Goal: Information Seeking & Learning: Learn about a topic

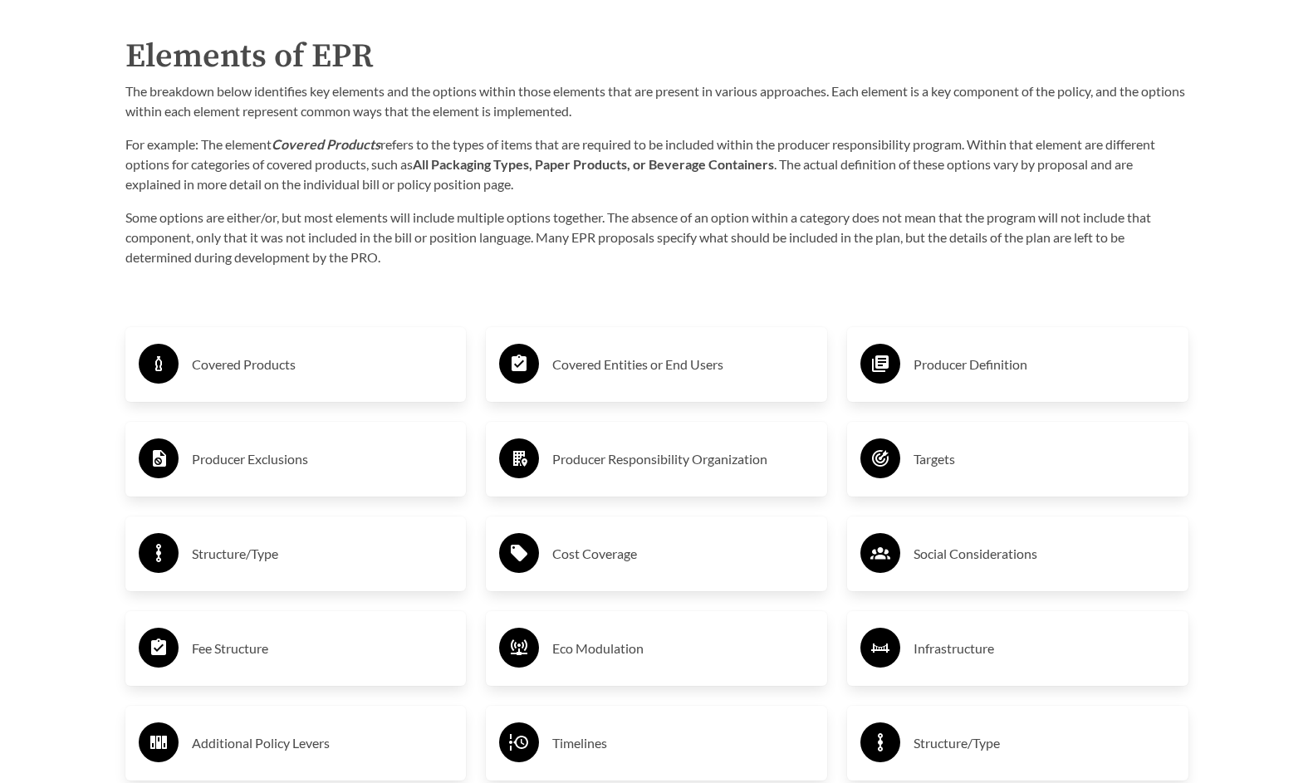
scroll to position [2636, 0]
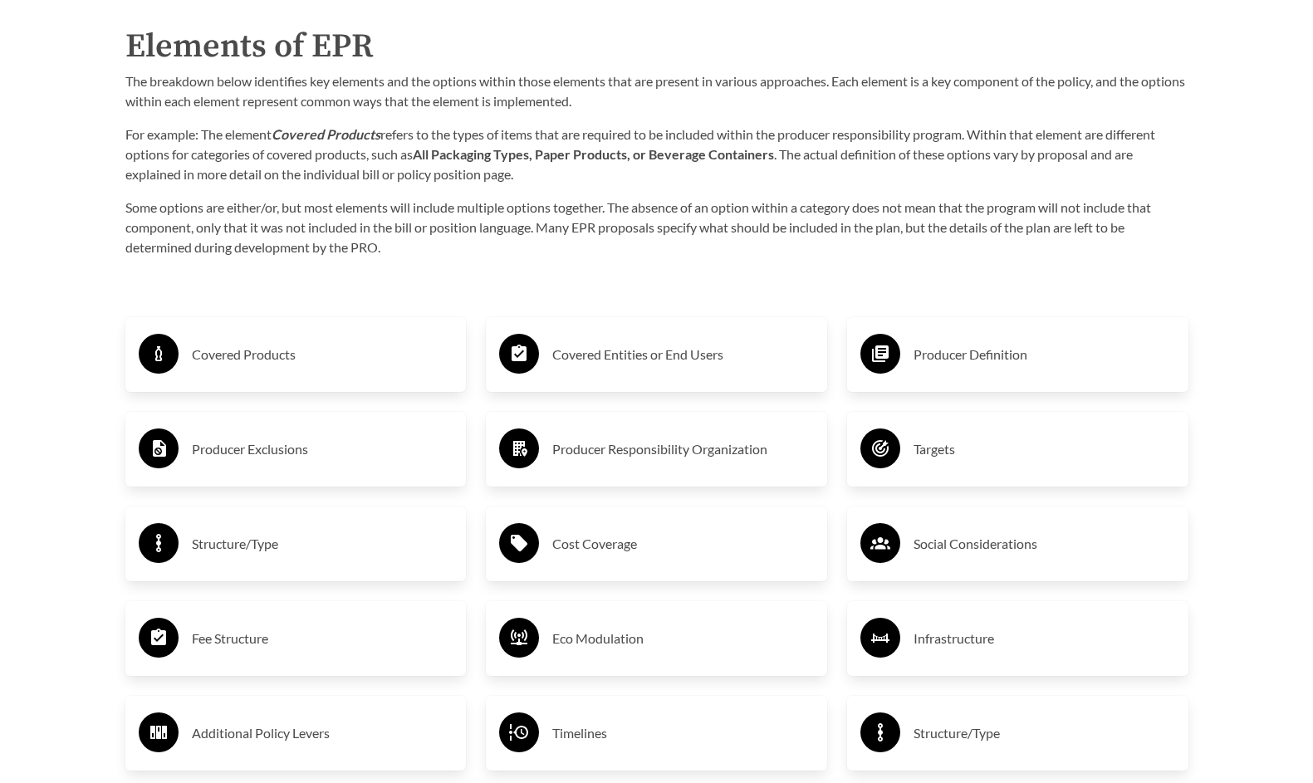
click at [204, 364] on h3 "Covered Products" at bounding box center [323, 354] width 262 height 27
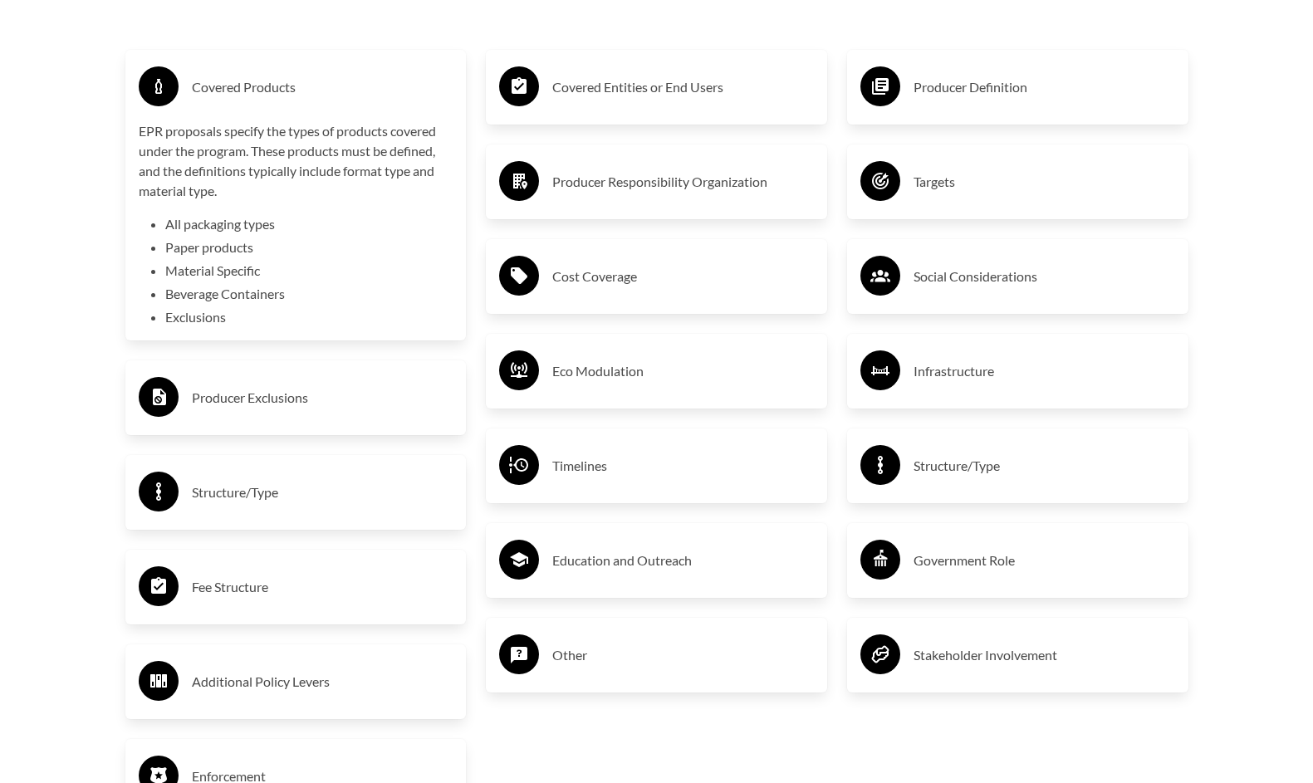
scroll to position [2918, 0]
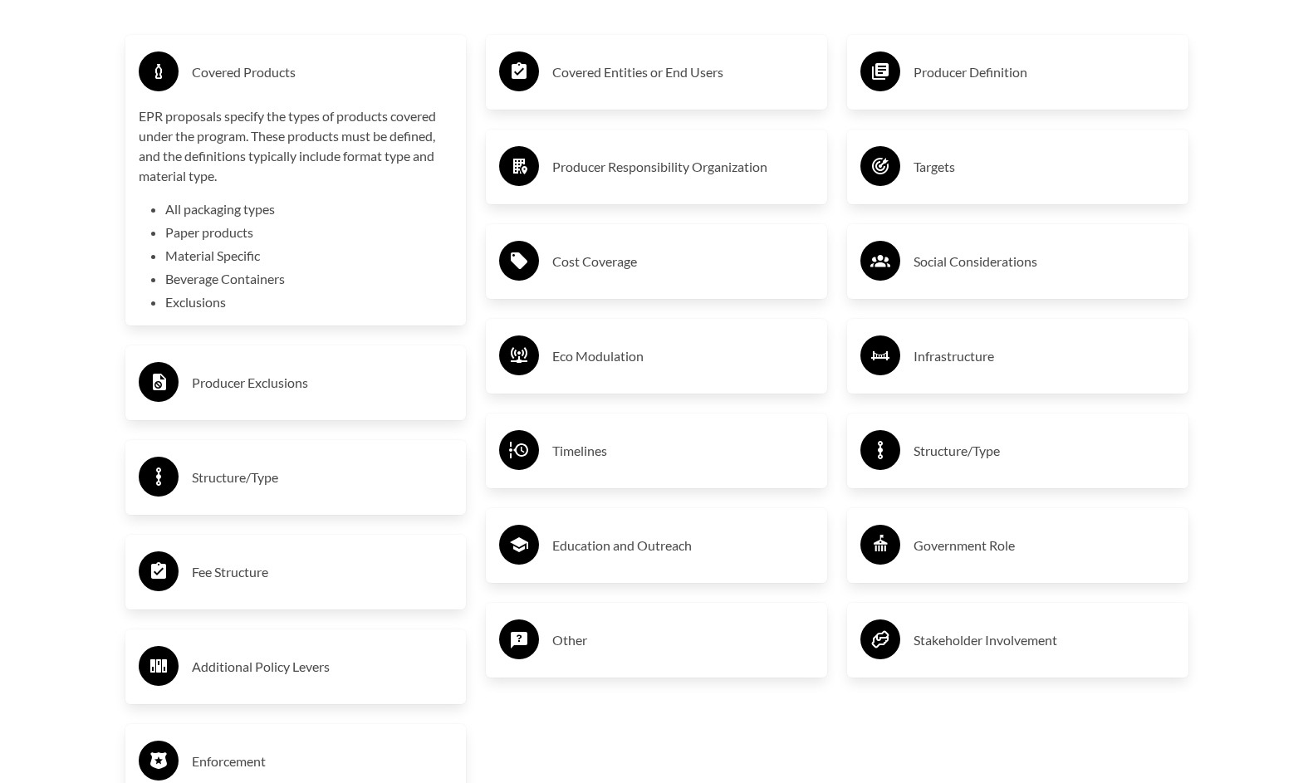
click at [1031, 262] on h3 "Social Considerations" at bounding box center [1045, 261] width 262 height 27
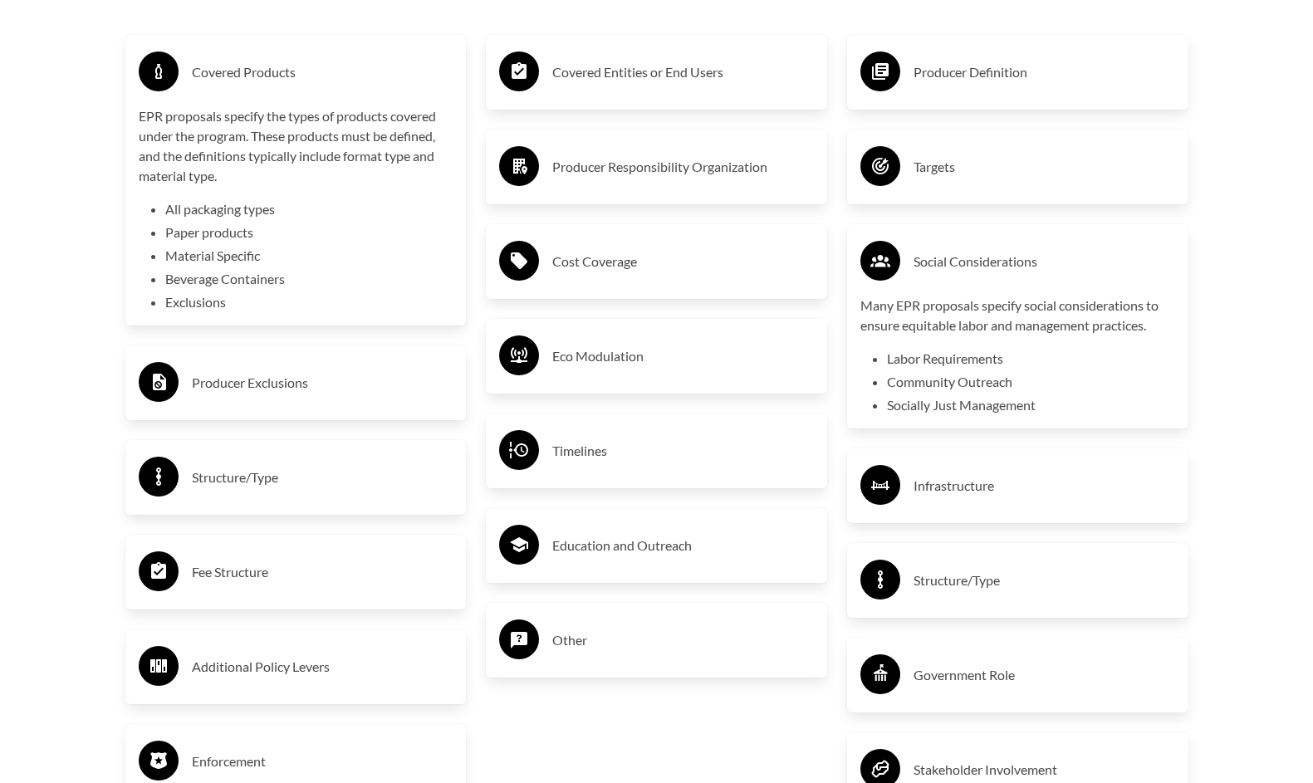
click at [1037, 62] on h3 "Producer Definition" at bounding box center [1045, 72] width 262 height 27
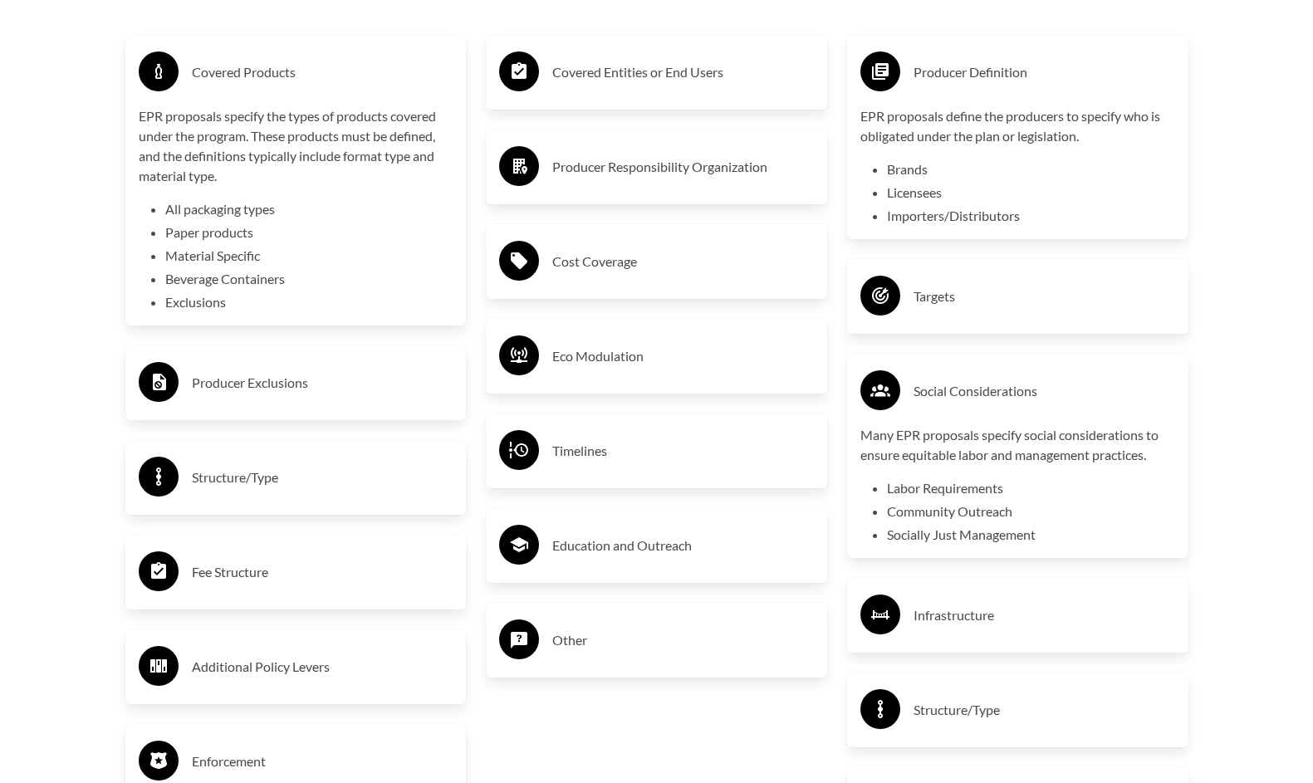
click at [669, 73] on h3 "Covered Entities or End Users" at bounding box center [683, 72] width 262 height 27
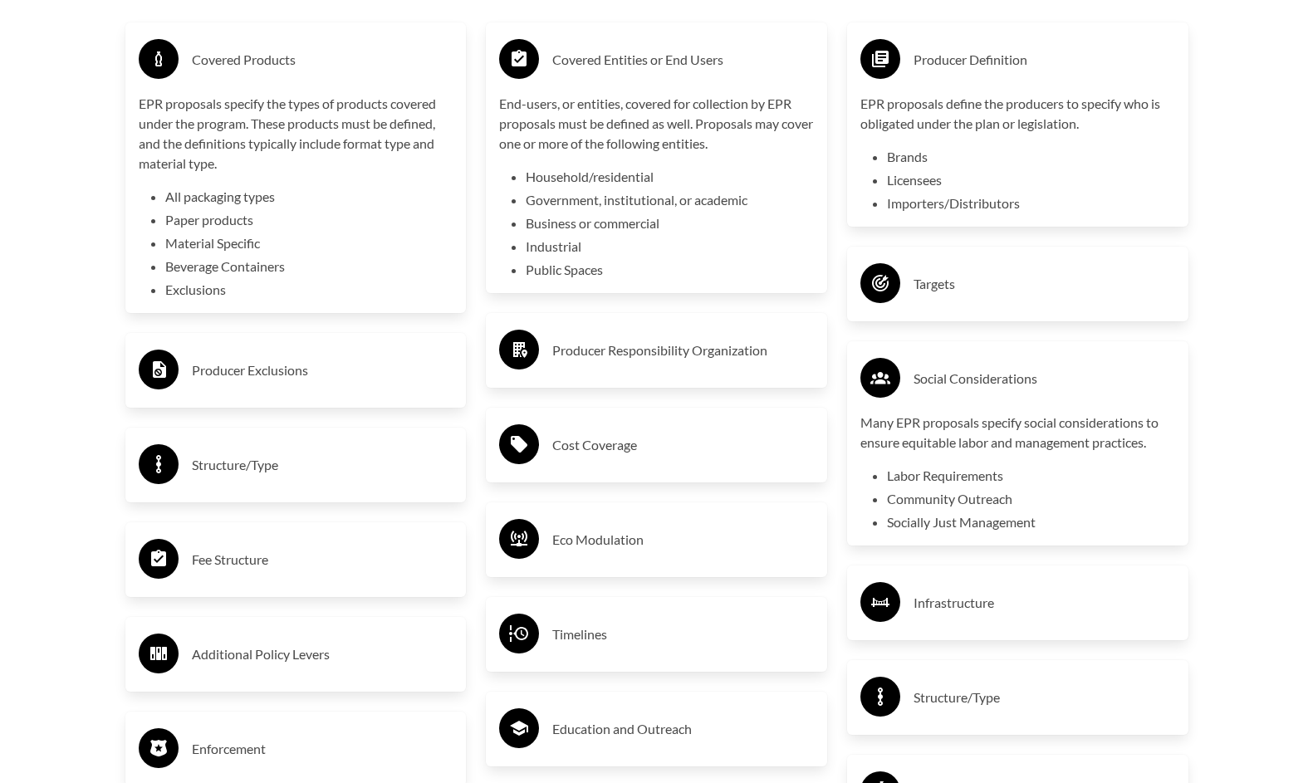
scroll to position [2932, 0]
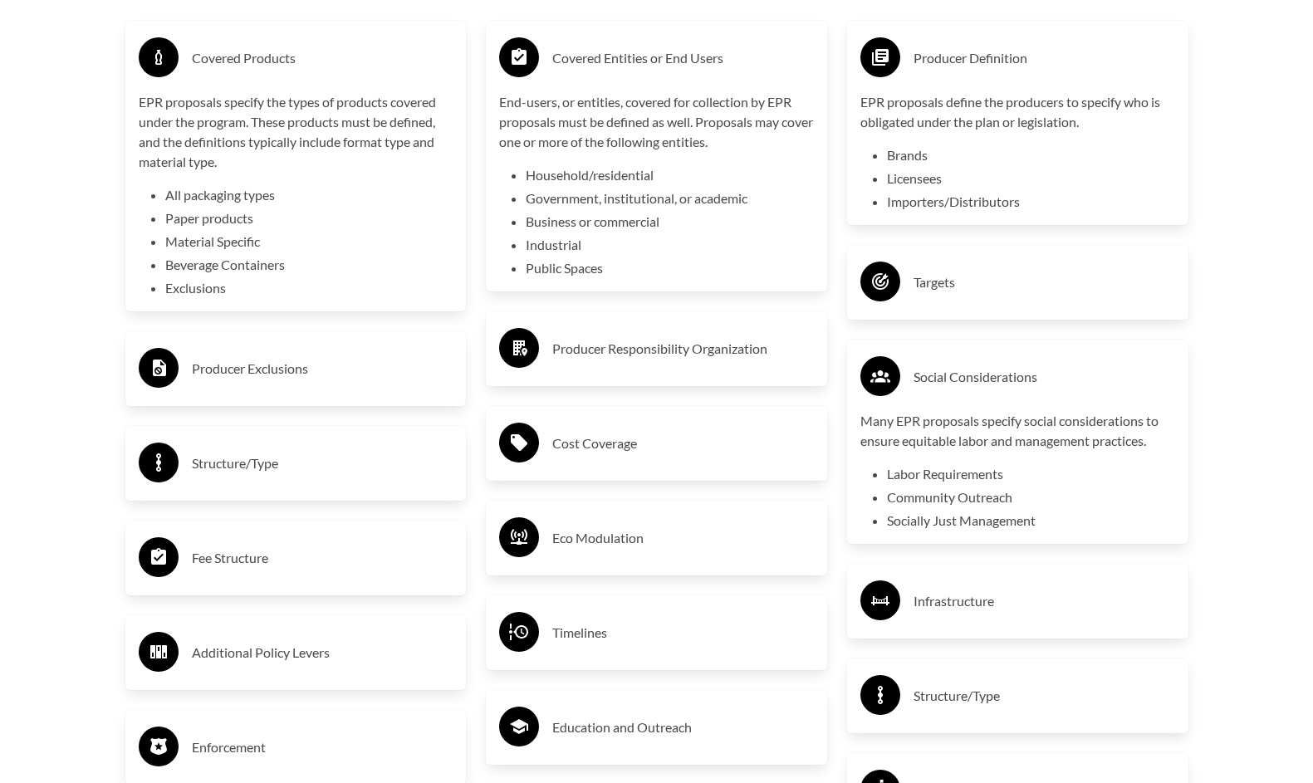
click at [999, 282] on h3 "Targets" at bounding box center [1045, 282] width 262 height 27
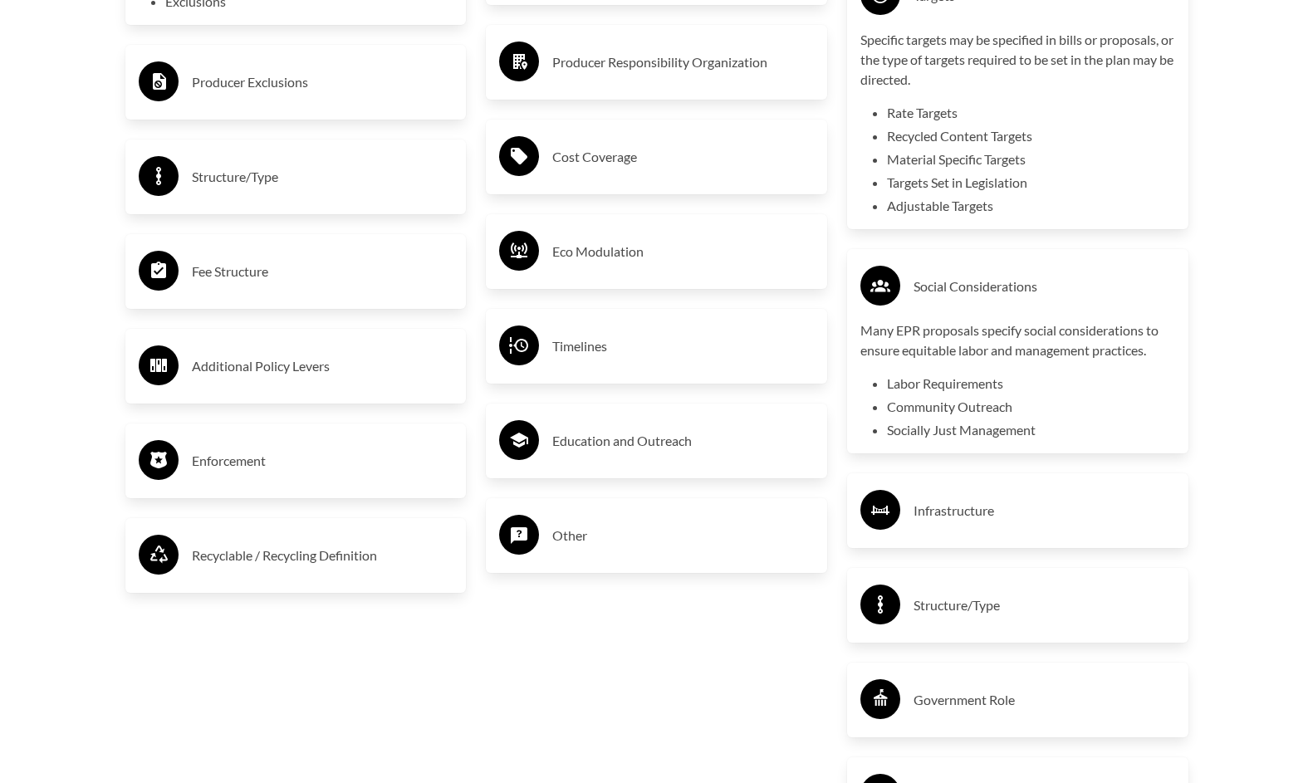
scroll to position [3220, 0]
click at [662, 66] on h3 "Producer Responsibility Organization" at bounding box center [683, 61] width 262 height 27
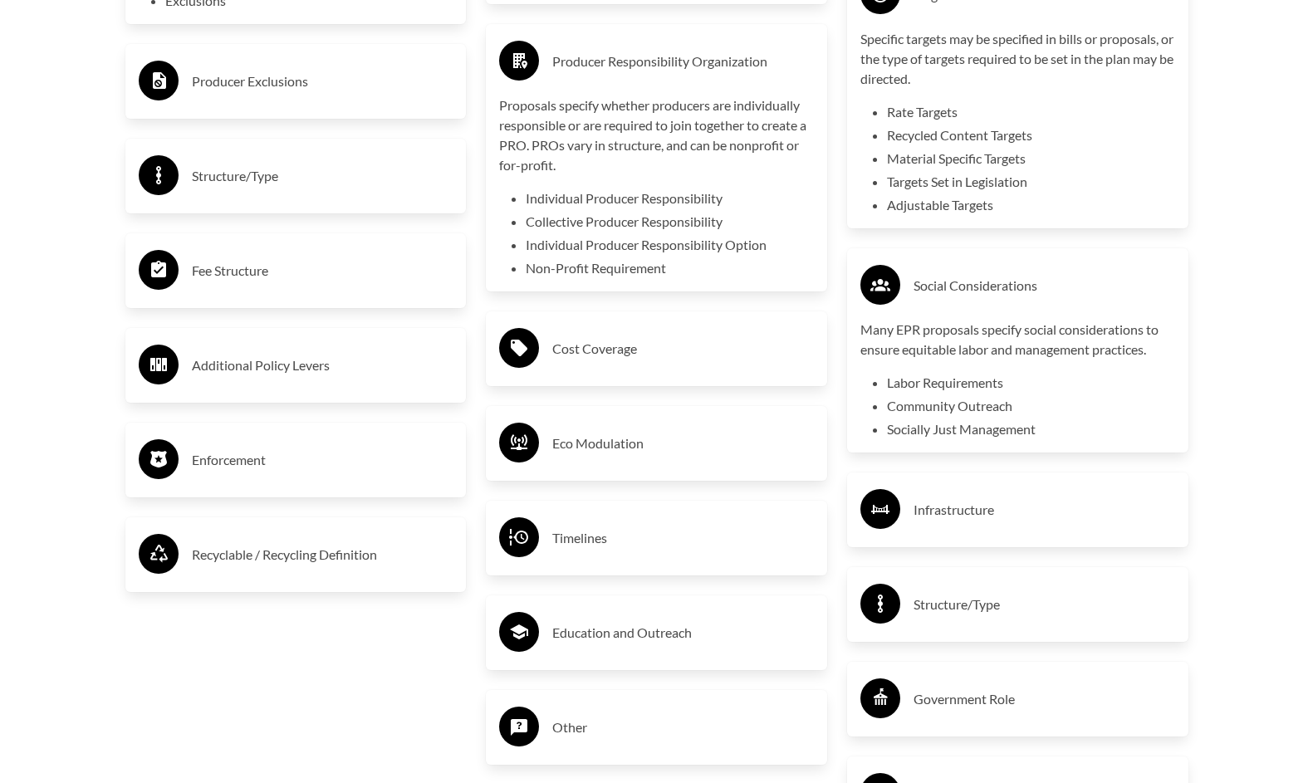
click at [221, 91] on h3 "Producer Exclusions" at bounding box center [323, 81] width 262 height 27
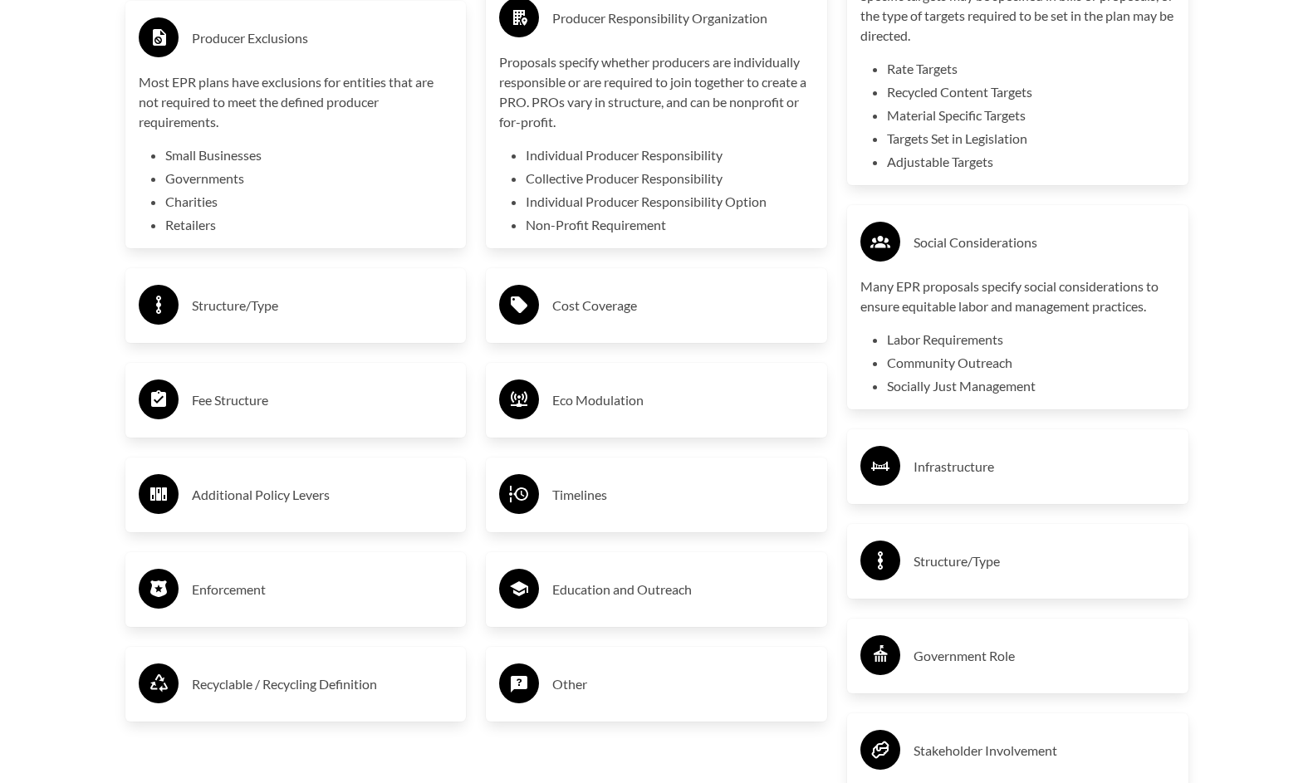
scroll to position [3285, 0]
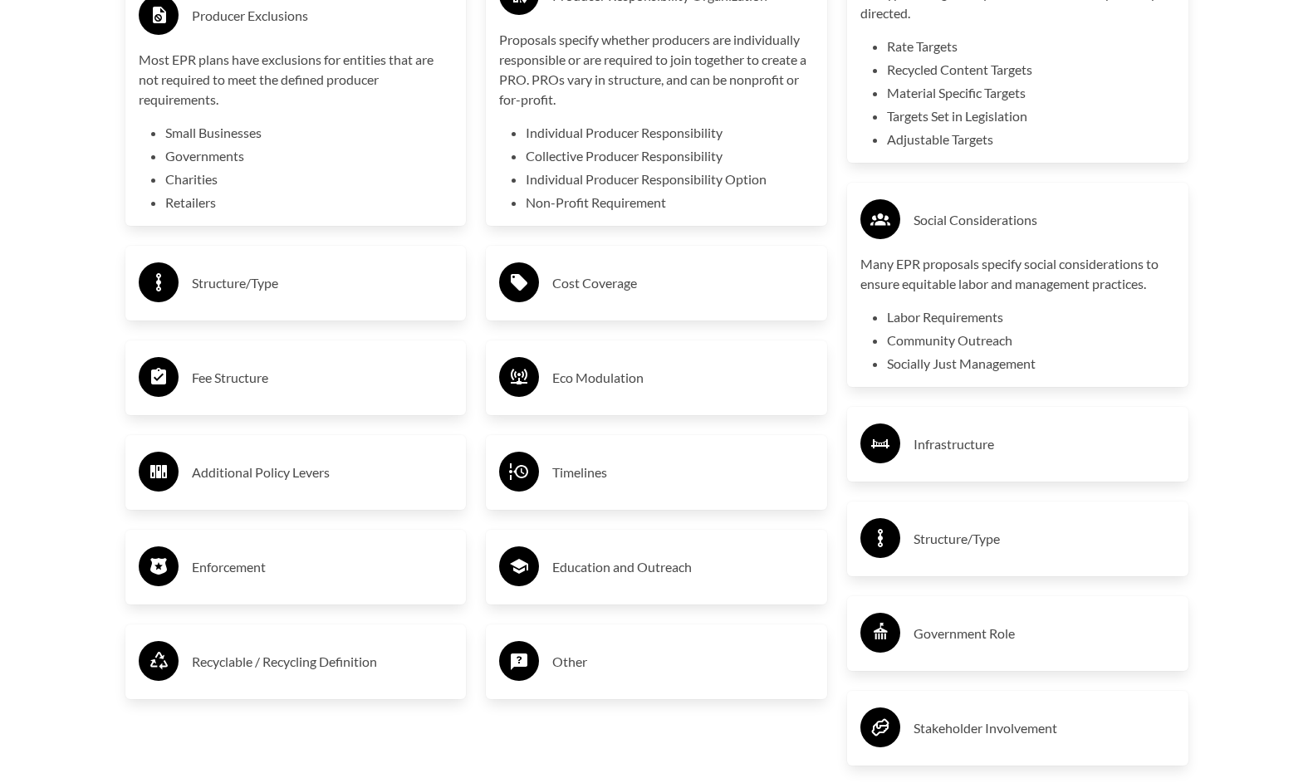
click at [245, 261] on div "Structure/Type" at bounding box center [296, 283] width 315 height 48
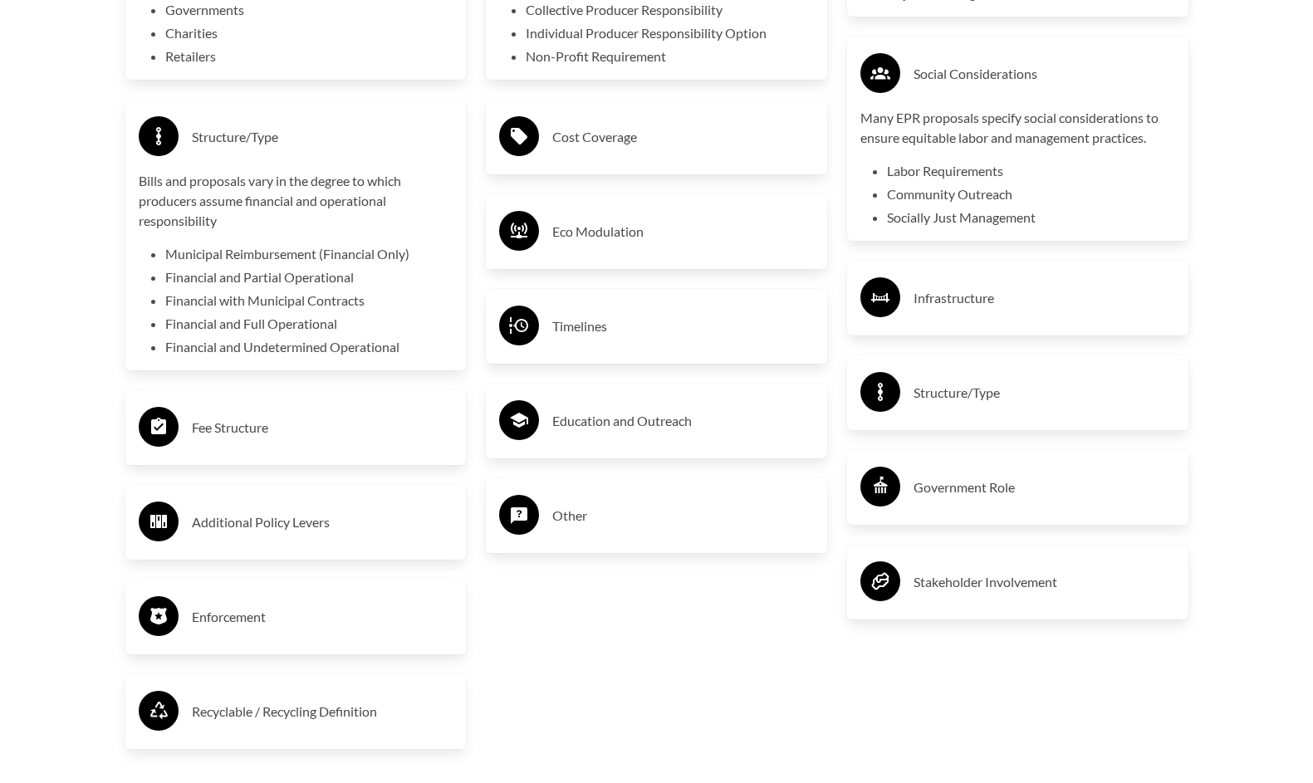
scroll to position [3461, 0]
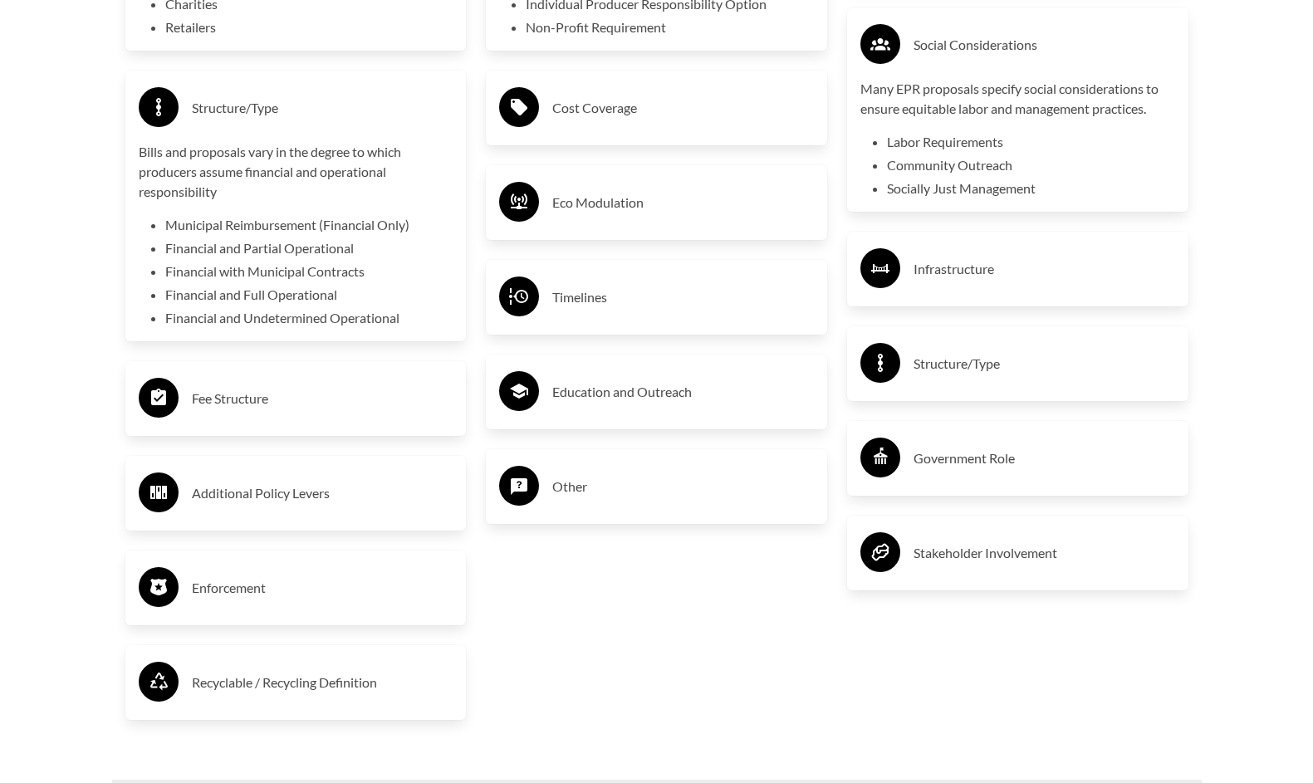
click at [238, 410] on h3 "Fee Structure" at bounding box center [323, 398] width 262 height 27
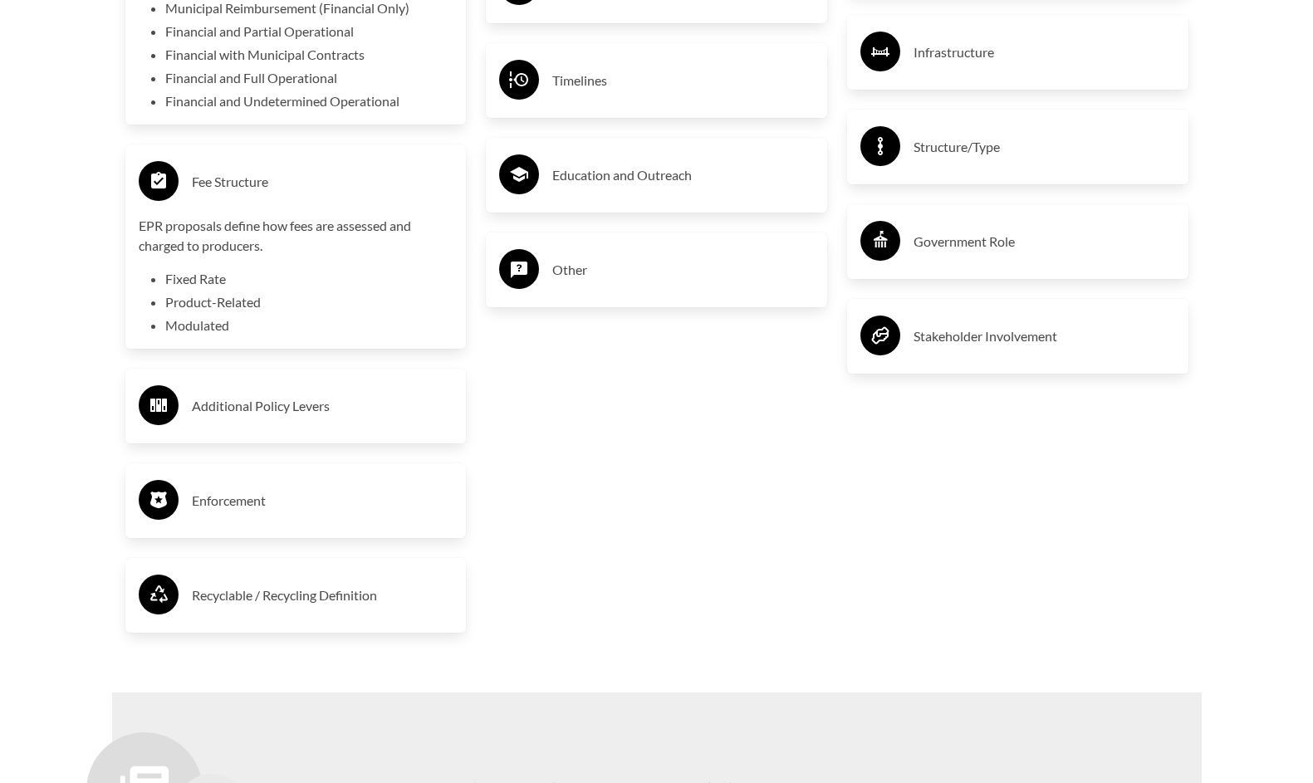
scroll to position [3766, 0]
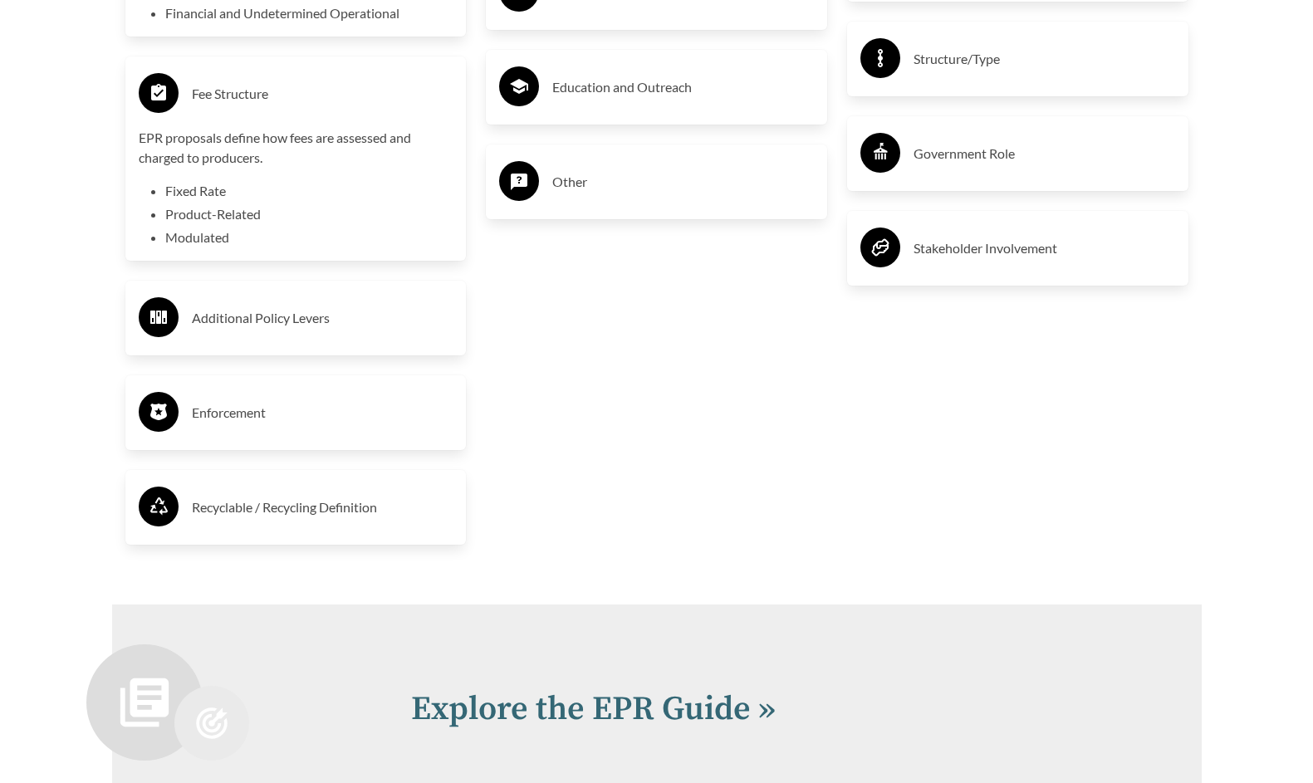
click at [209, 323] on h3 "Additional Policy Levers" at bounding box center [323, 318] width 262 height 27
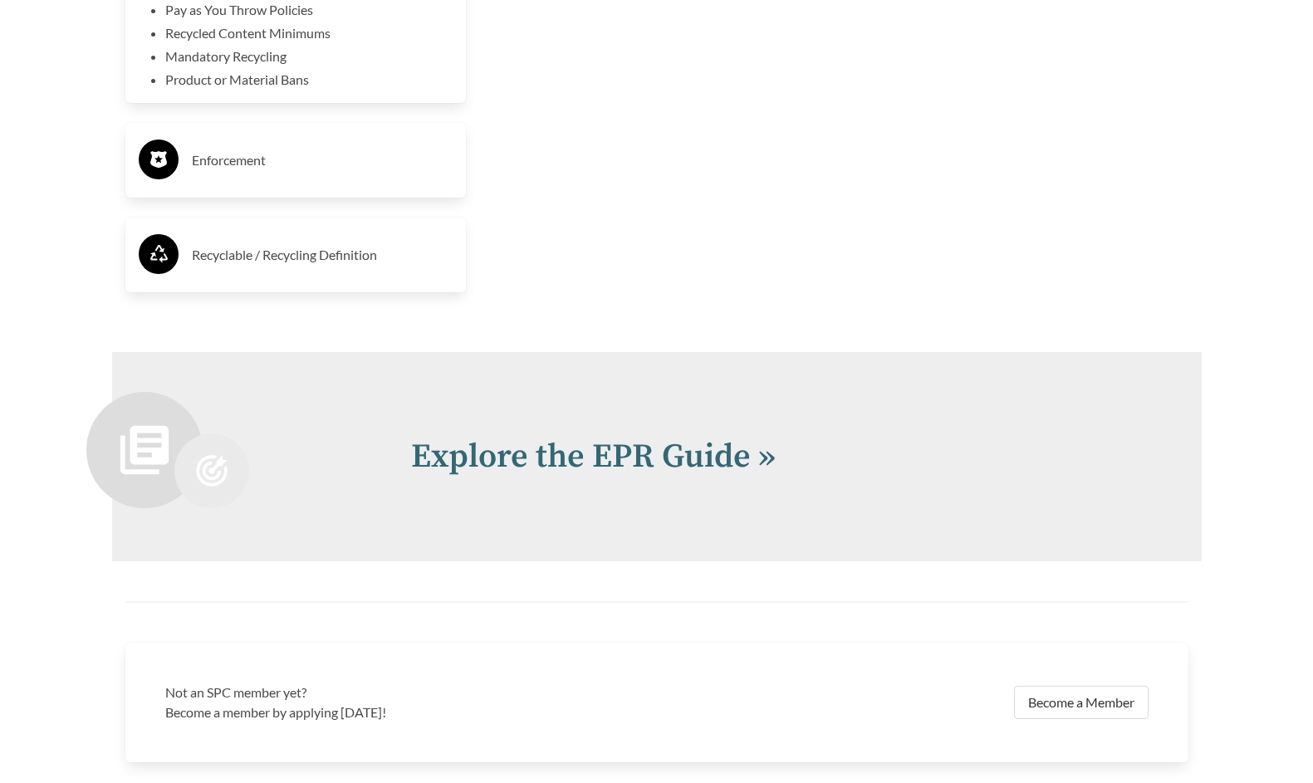
scroll to position [4483, 0]
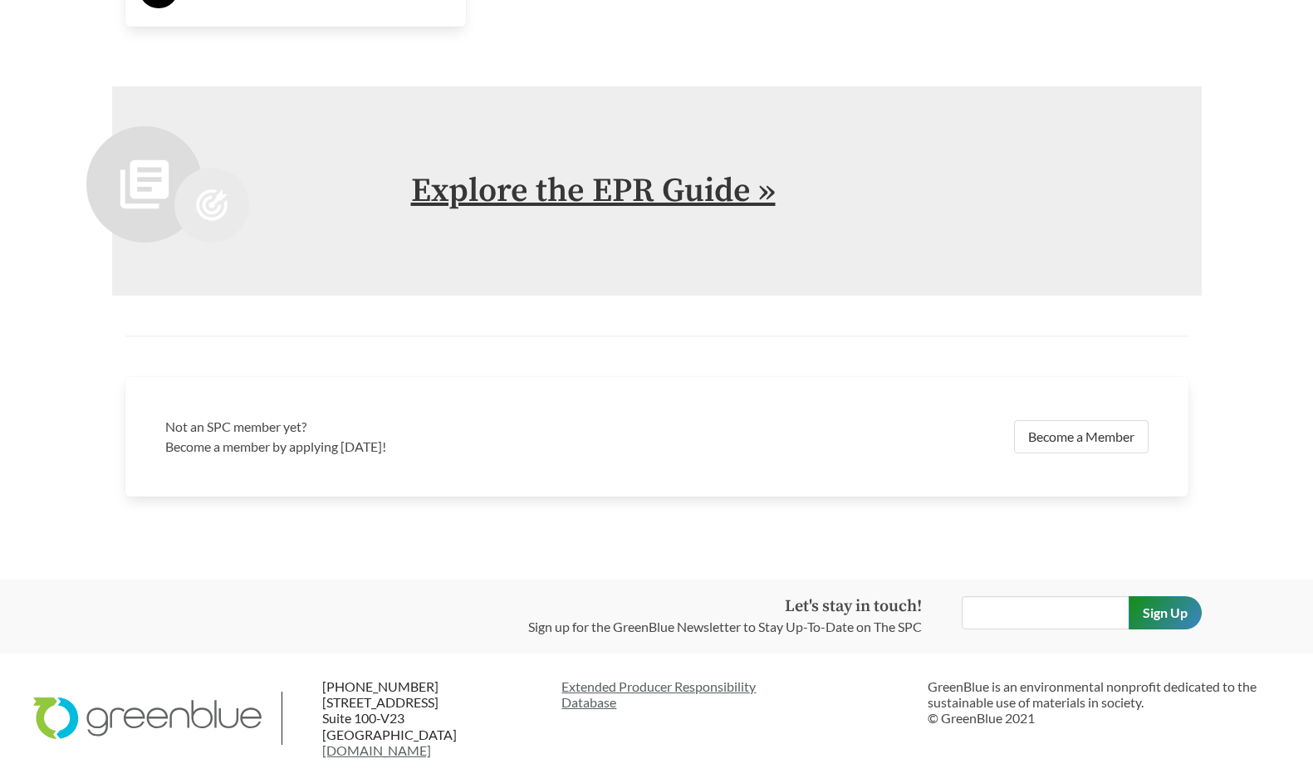
click at [596, 187] on link "Explore the EPR Guide »" at bounding box center [593, 191] width 365 height 42
